Goal: Check status: Check status

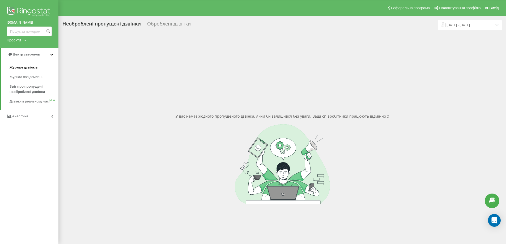
click at [32, 68] on span "Журнал дзвінків" at bounding box center [24, 67] width 28 height 5
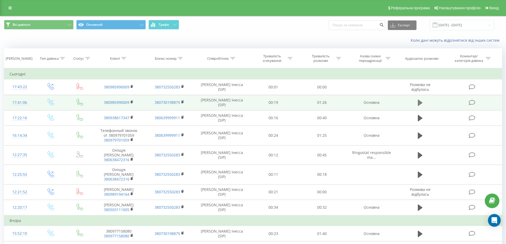
click at [420, 103] on icon at bounding box center [420, 103] width 5 height 6
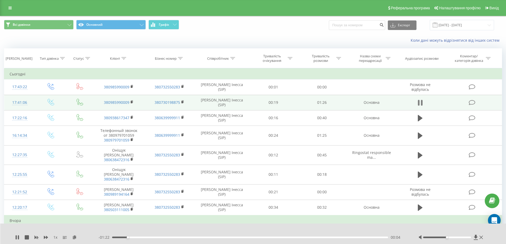
click at [420, 102] on icon at bounding box center [420, 102] width 5 height 7
click at [419, 107] on icon at bounding box center [420, 102] width 5 height 7
drag, startPoint x: 450, startPoint y: 238, endPoint x: 469, endPoint y: 238, distance: 19.9
click at [469, 238] on div at bounding box center [447, 238] width 48 height 2
click at [56, 239] on span "1 x" at bounding box center [55, 237] width 4 height 5
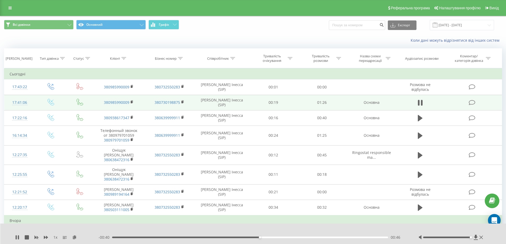
click at [44, 241] on div "1 x - 00:40 00:46 00:46" at bounding box center [253, 234] width 506 height 20
click at [43, 237] on div "1 x" at bounding box center [56, 237] width 83 height 5
click at [45, 237] on icon at bounding box center [46, 237] width 4 height 3
click at [45, 237] on icon at bounding box center [46, 238] width 4 height 4
